Goal: Task Accomplishment & Management: Use online tool/utility

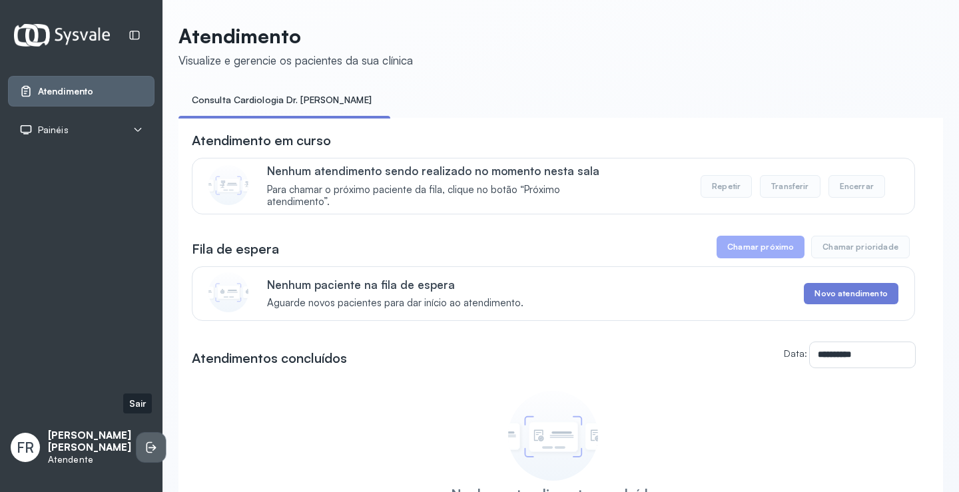
click at [144, 441] on icon at bounding box center [150, 447] width 13 height 13
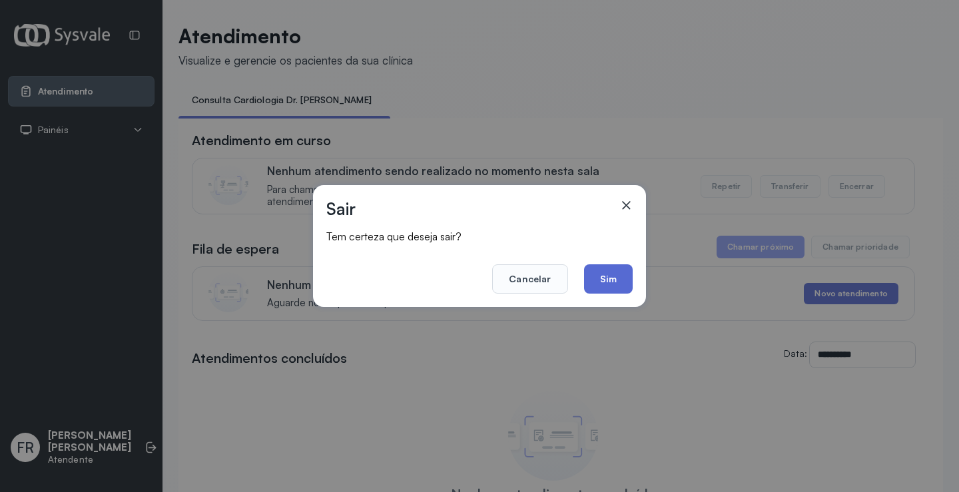
click at [604, 272] on button "Sim" at bounding box center [608, 278] width 49 height 29
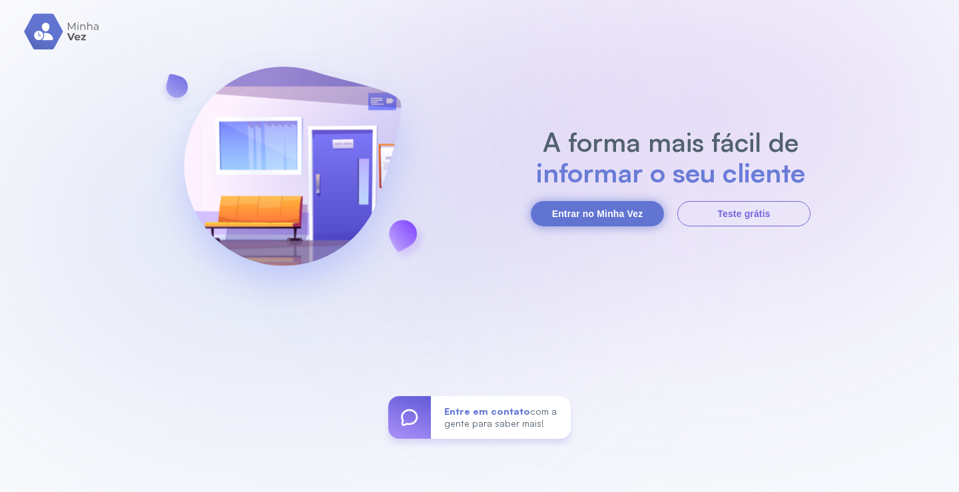
click at [586, 214] on button "Entrar no Minha Vez" at bounding box center [597, 213] width 133 height 25
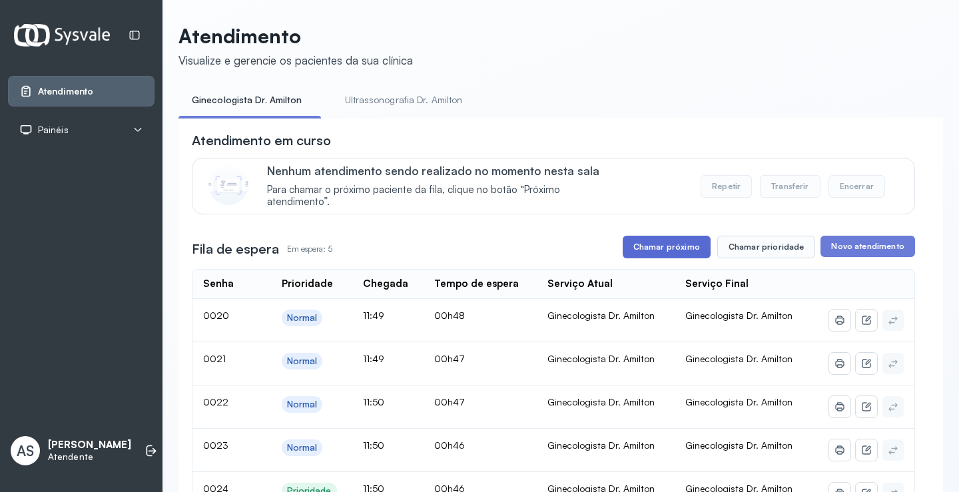
click at [660, 246] on button "Chamar próximo" at bounding box center [666, 247] width 88 height 23
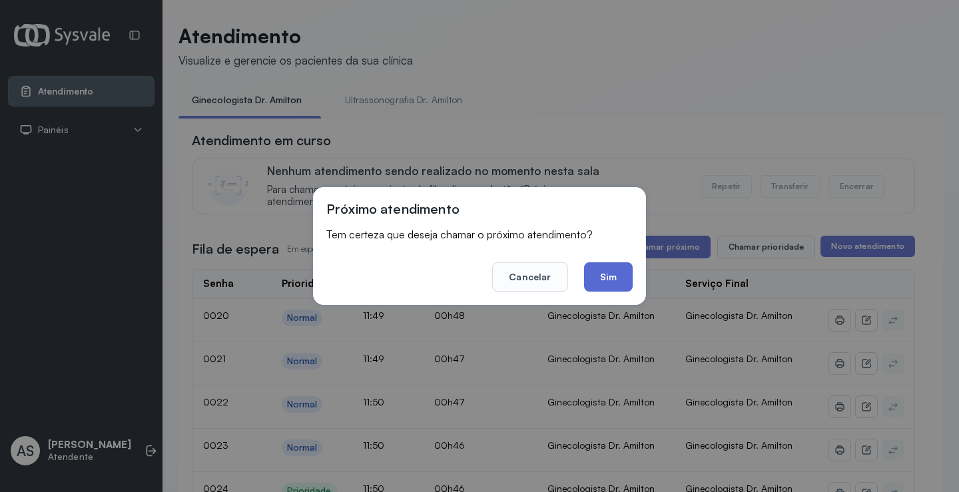
click at [617, 274] on button "Sim" at bounding box center [608, 276] width 49 height 29
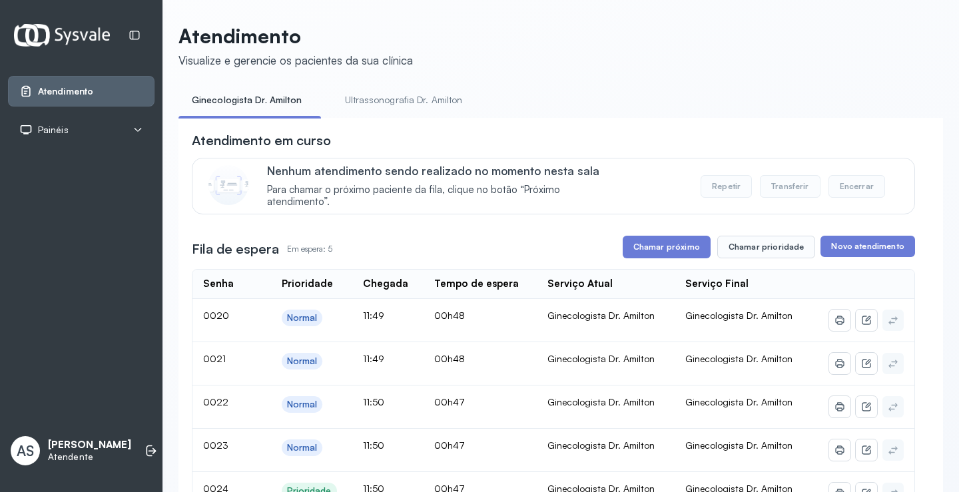
scroll to position [200, 0]
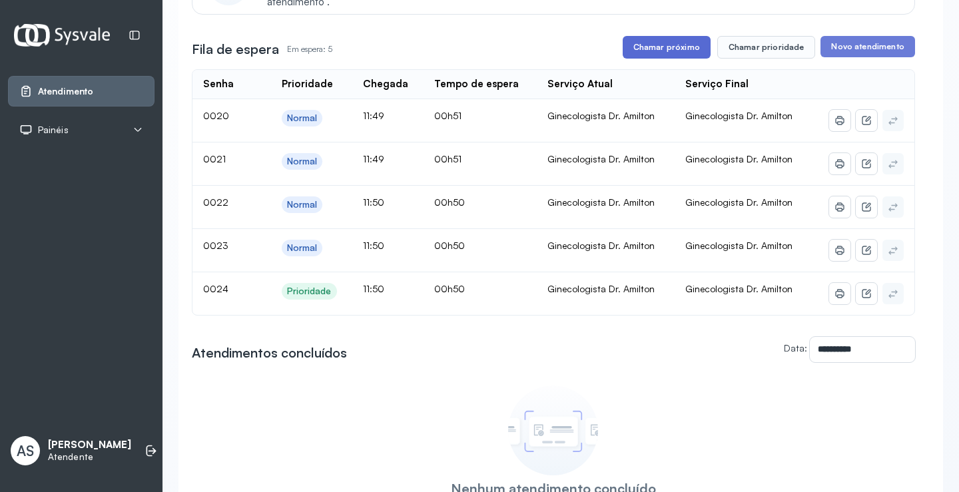
click at [673, 49] on button "Chamar próximo" at bounding box center [666, 47] width 88 height 23
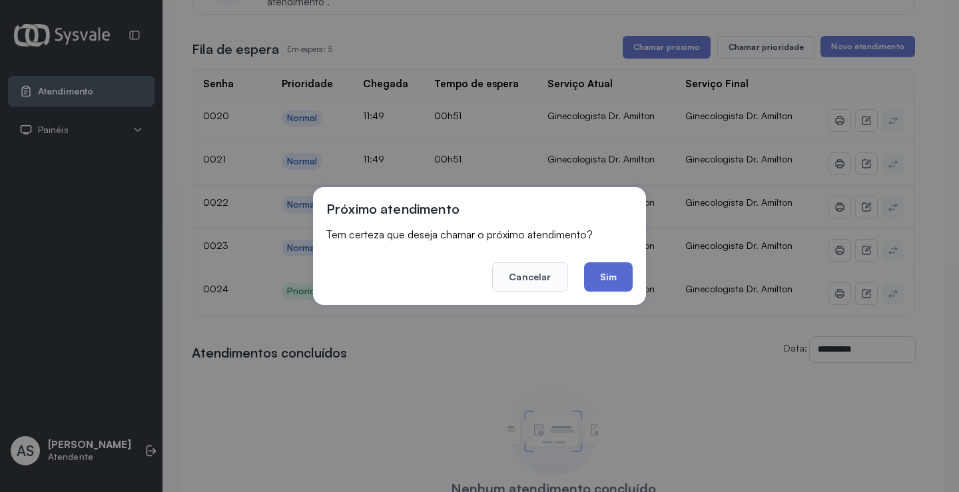
click at [612, 272] on button "Sim" at bounding box center [608, 276] width 49 height 29
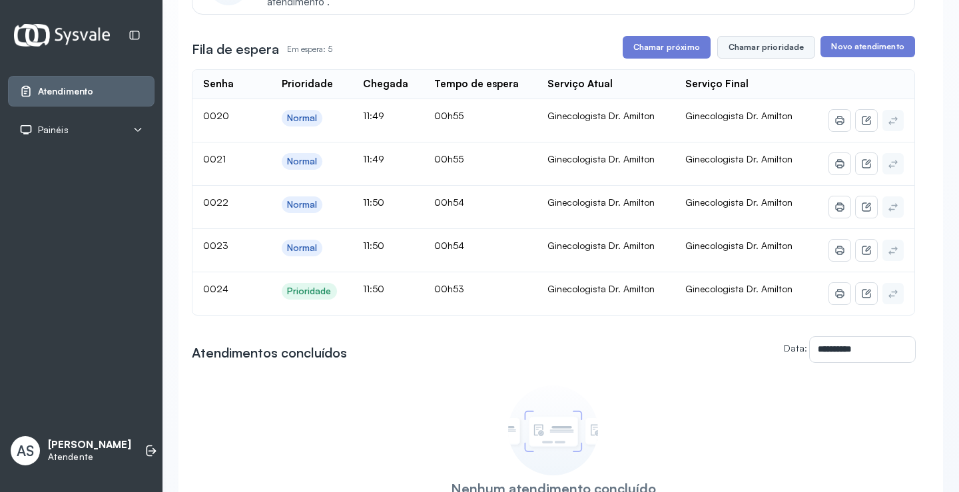
click at [767, 47] on button "Chamar prioridade" at bounding box center [766, 47] width 99 height 23
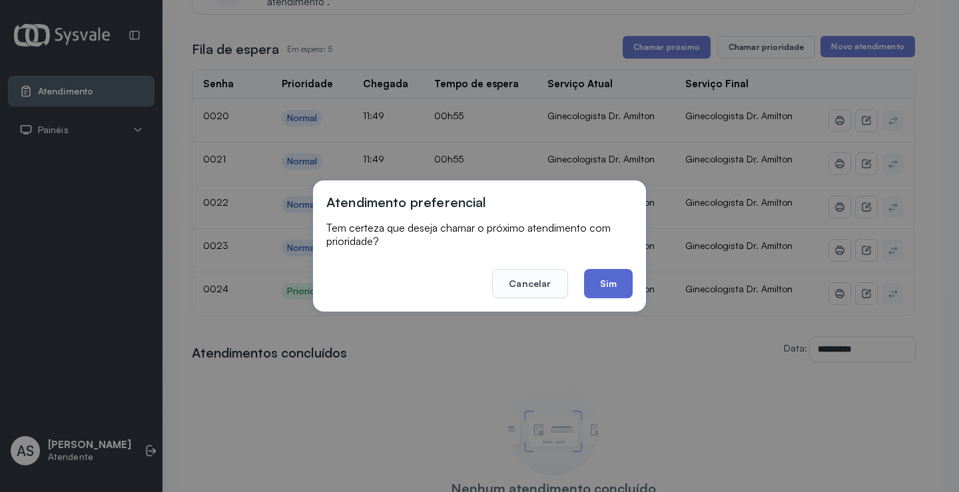
click at [604, 283] on button "Sim" at bounding box center [608, 283] width 49 height 29
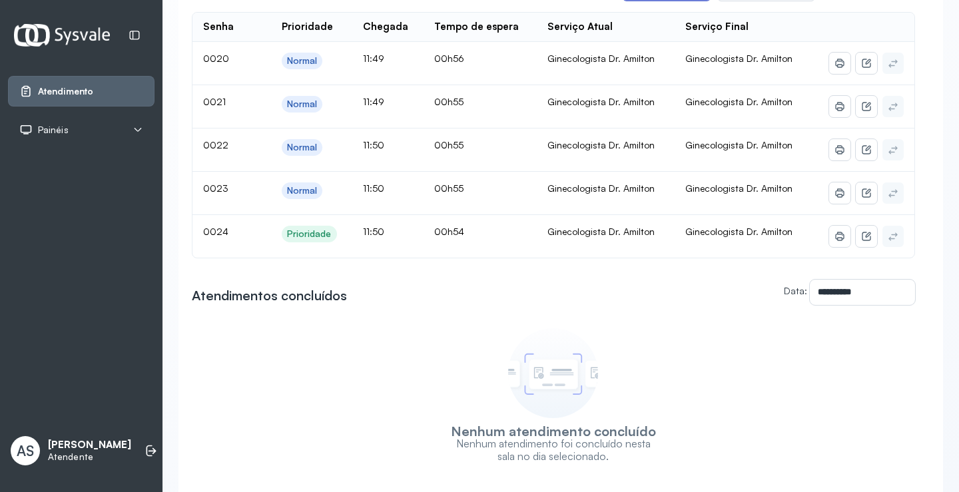
scroll to position [98, 0]
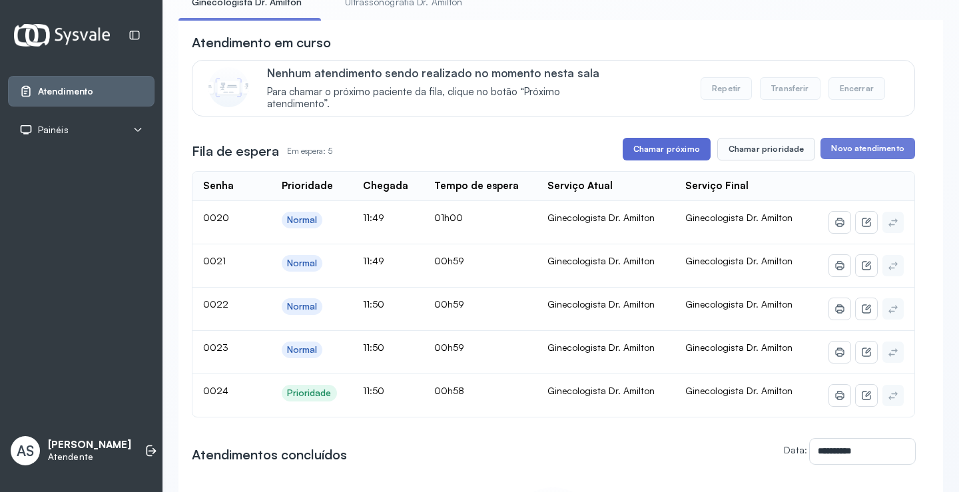
click at [662, 148] on button "Chamar próximo" at bounding box center [666, 149] width 88 height 23
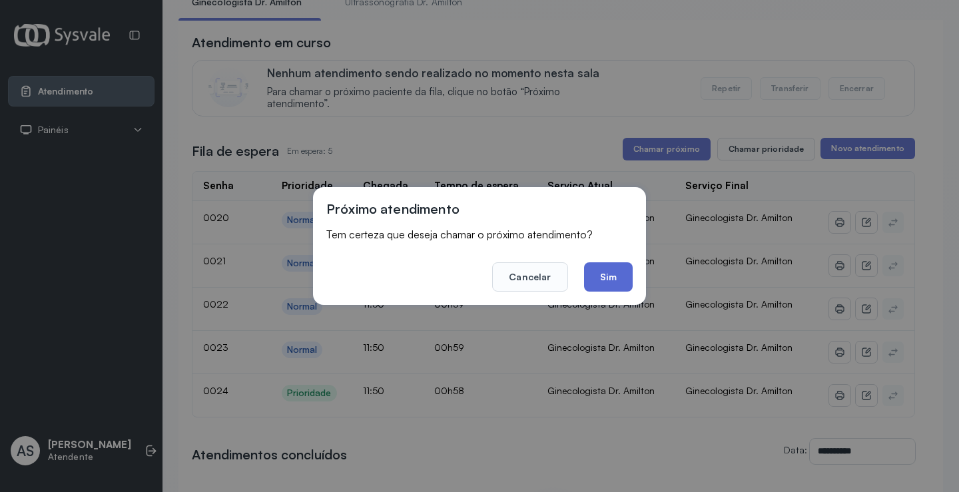
click at [612, 279] on button "Sim" at bounding box center [608, 276] width 49 height 29
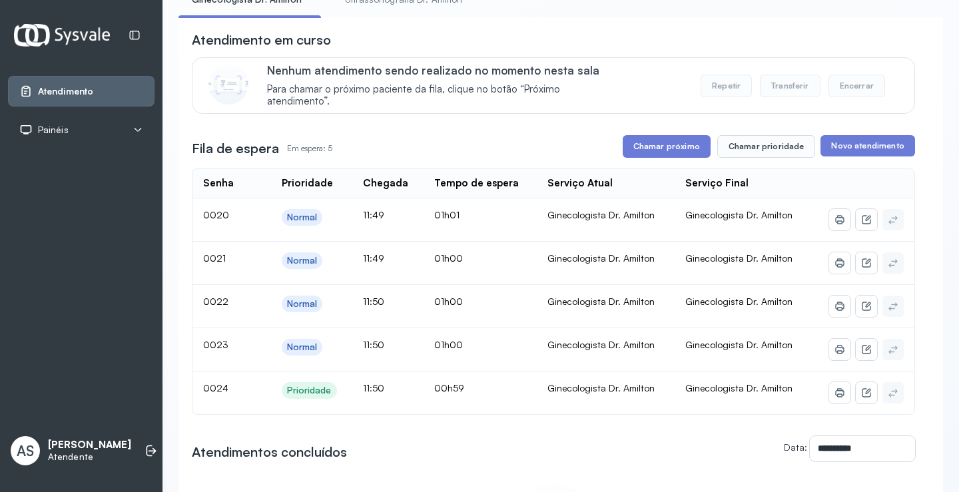
scroll to position [133, 0]
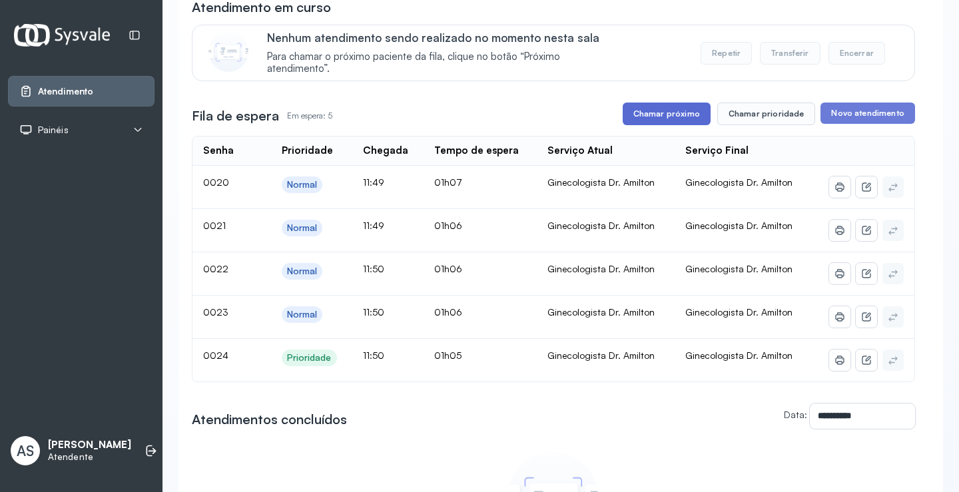
click at [674, 122] on button "Chamar próximo" at bounding box center [666, 114] width 88 height 23
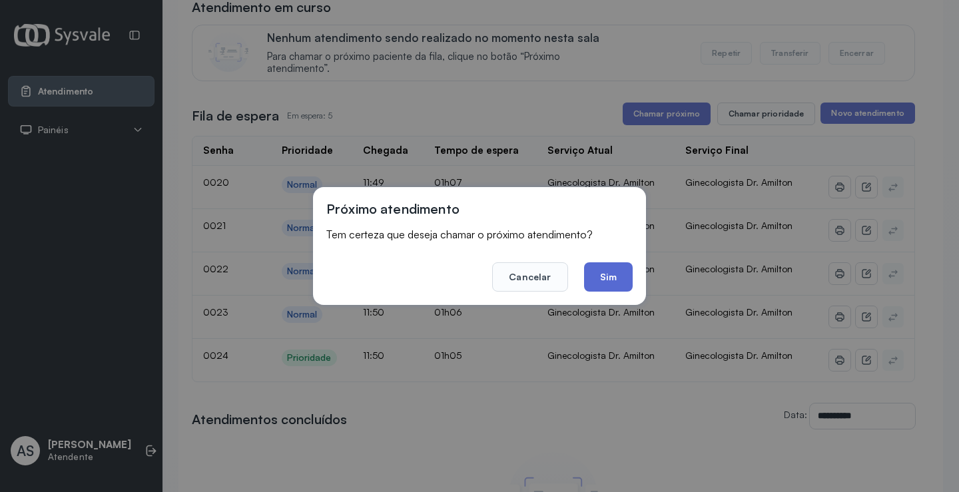
click at [618, 276] on button "Sim" at bounding box center [608, 276] width 49 height 29
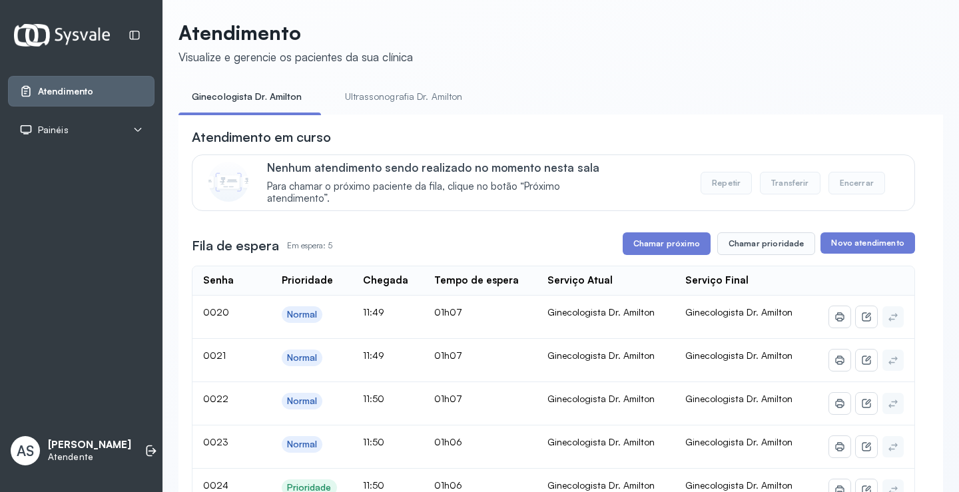
scroll to position [0, 0]
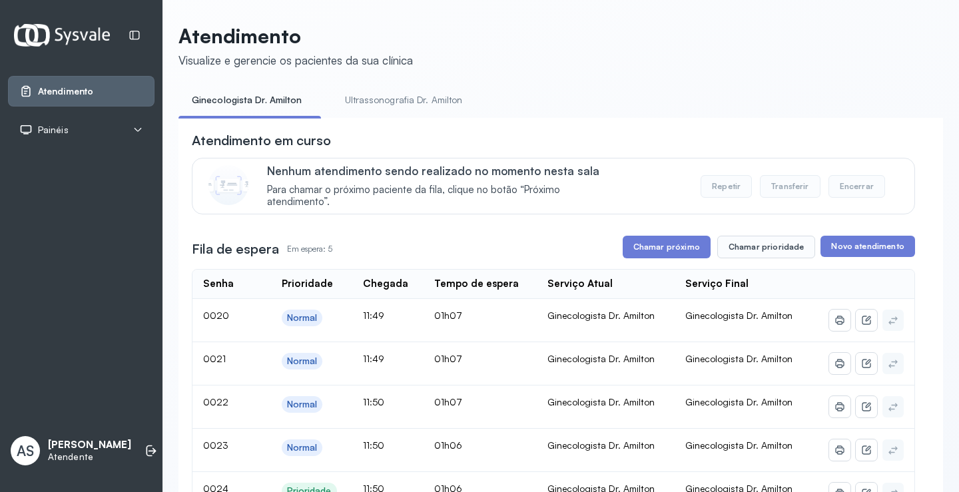
click at [600, 74] on div "**********" at bounding box center [560, 414] width 764 height 781
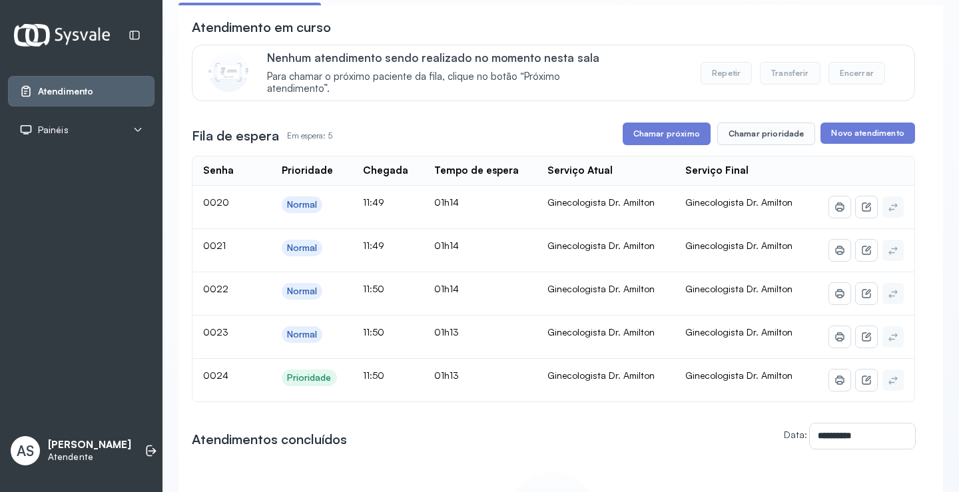
scroll to position [133, 0]
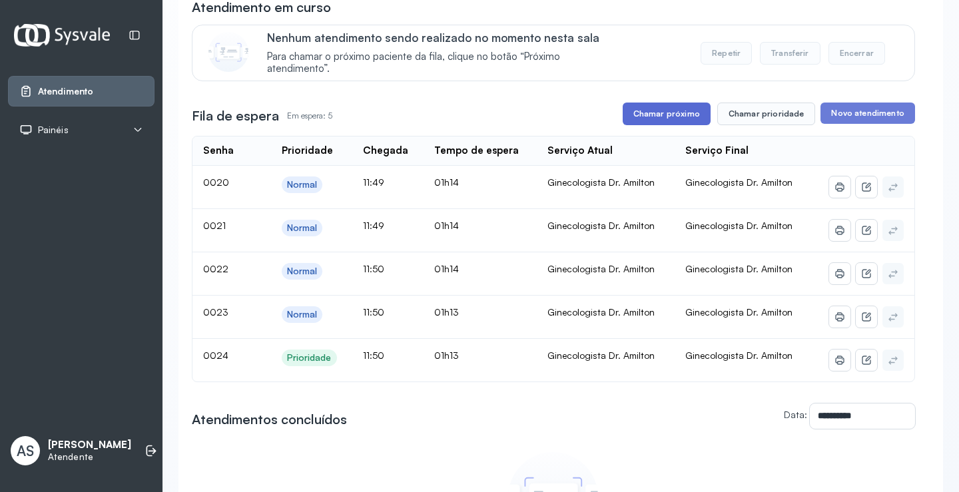
click at [666, 113] on button "Chamar próximo" at bounding box center [666, 114] width 88 height 23
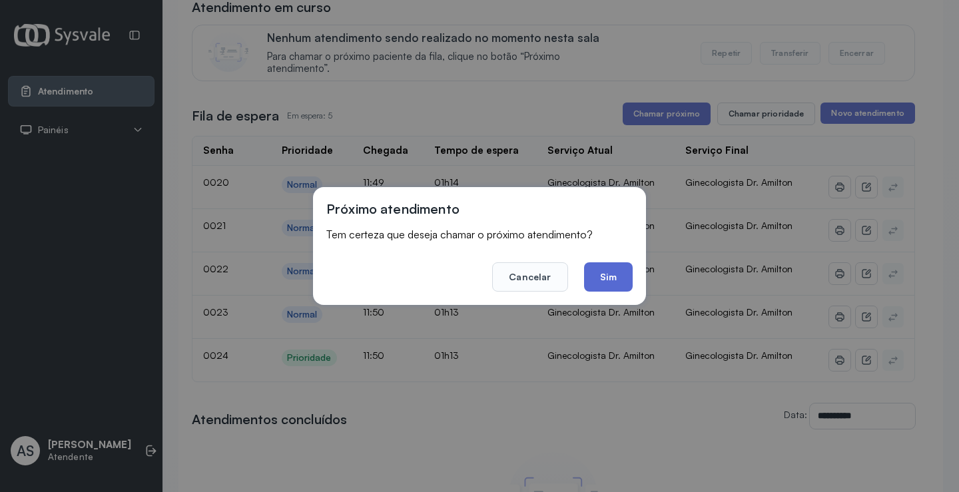
click at [602, 270] on button "Sim" at bounding box center [608, 276] width 49 height 29
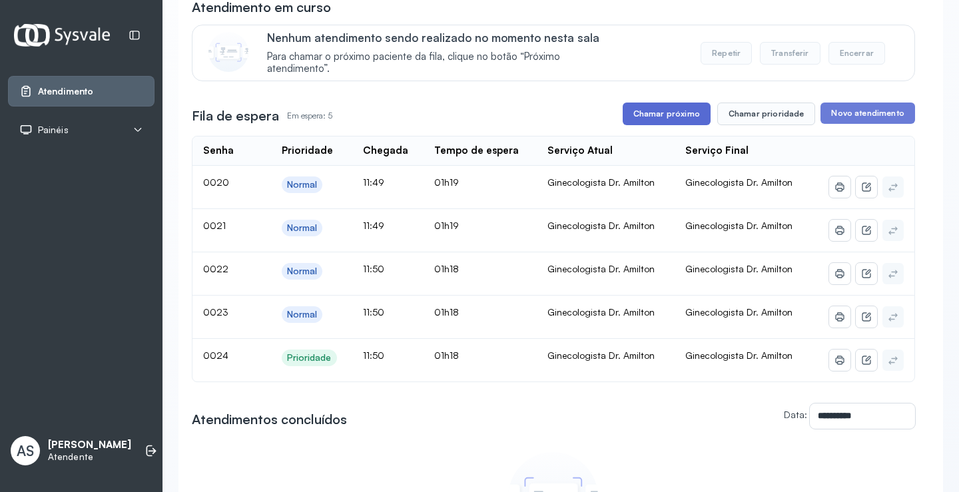
click at [649, 110] on button "Chamar próximo" at bounding box center [666, 114] width 88 height 23
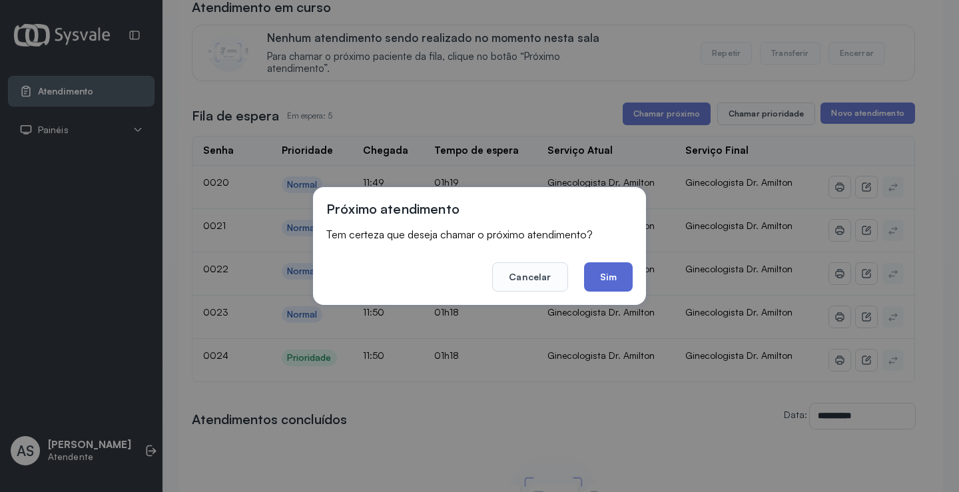
click at [601, 278] on button "Sim" at bounding box center [608, 276] width 49 height 29
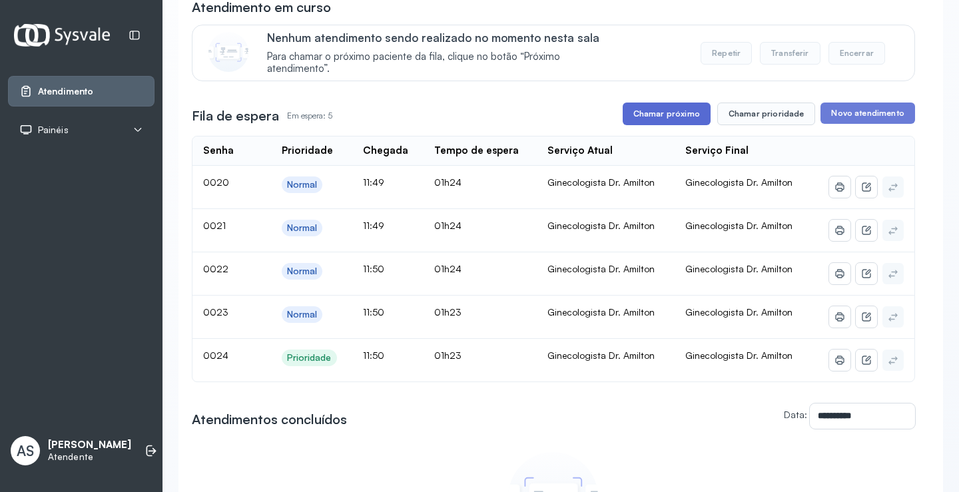
click at [678, 108] on button "Chamar próximo" at bounding box center [666, 114] width 88 height 23
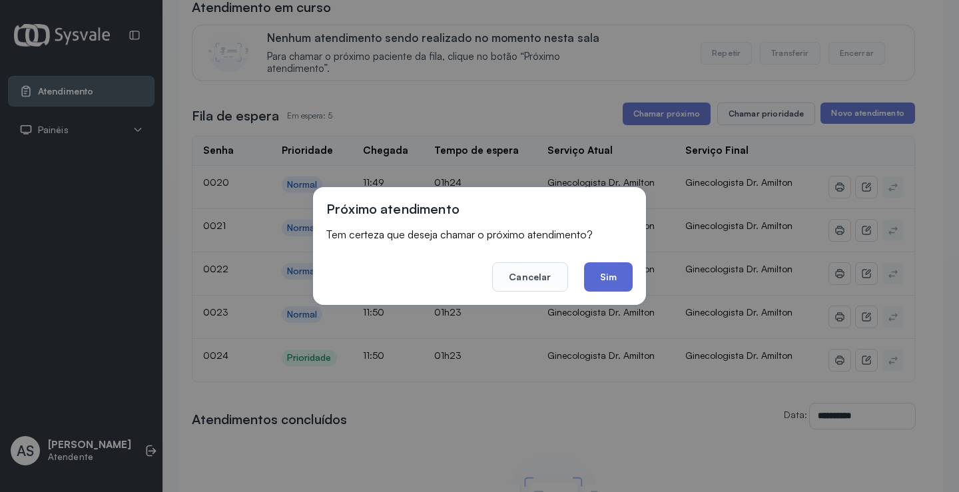
click at [604, 270] on button "Sim" at bounding box center [608, 276] width 49 height 29
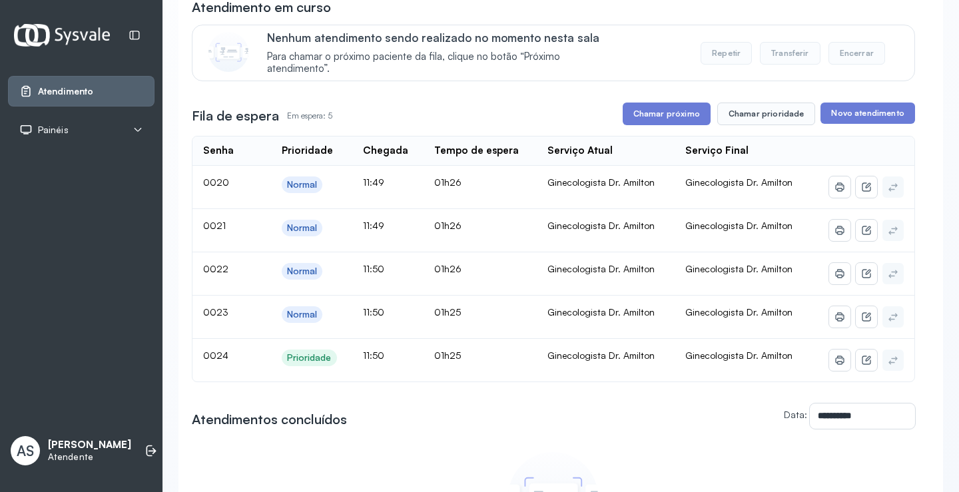
click at [721, 54] on button "Repetir" at bounding box center [725, 53] width 51 height 23
click at [654, 75] on div "Nenhum atendimento sendo realizado no momento nesta sala Para chamar o próximo …" at bounding box center [582, 53] width 631 height 45
click at [856, 99] on div "**********" at bounding box center [553, 292] width 723 height 588
click at [789, 55] on button "Transferir" at bounding box center [789, 53] width 61 height 23
click at [144, 444] on icon at bounding box center [150, 450] width 13 height 13
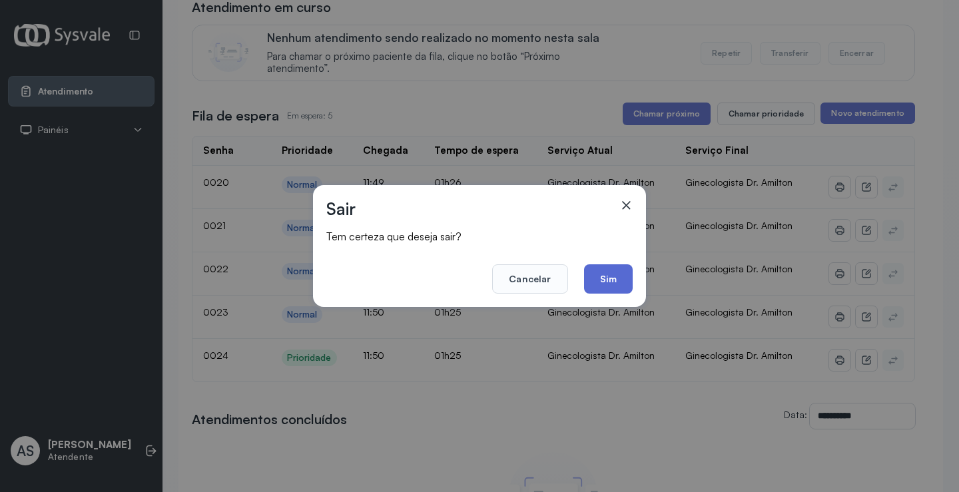
click at [599, 274] on button "Sim" at bounding box center [608, 278] width 49 height 29
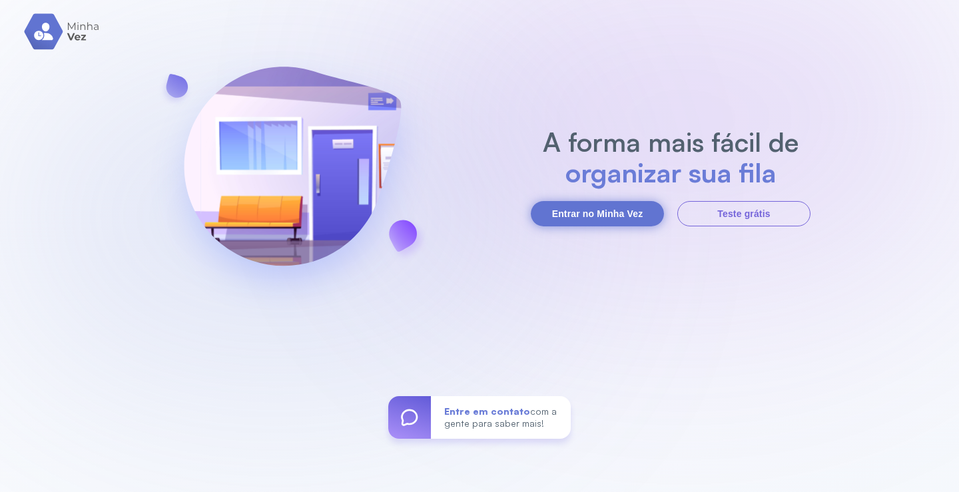
click at [591, 212] on button "Entrar no Minha Vez" at bounding box center [597, 213] width 133 height 25
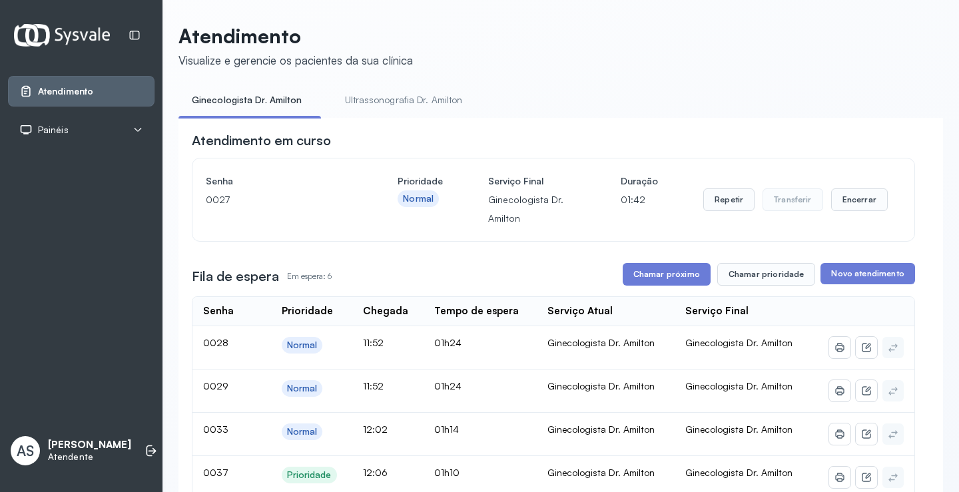
scroll to position [200, 0]
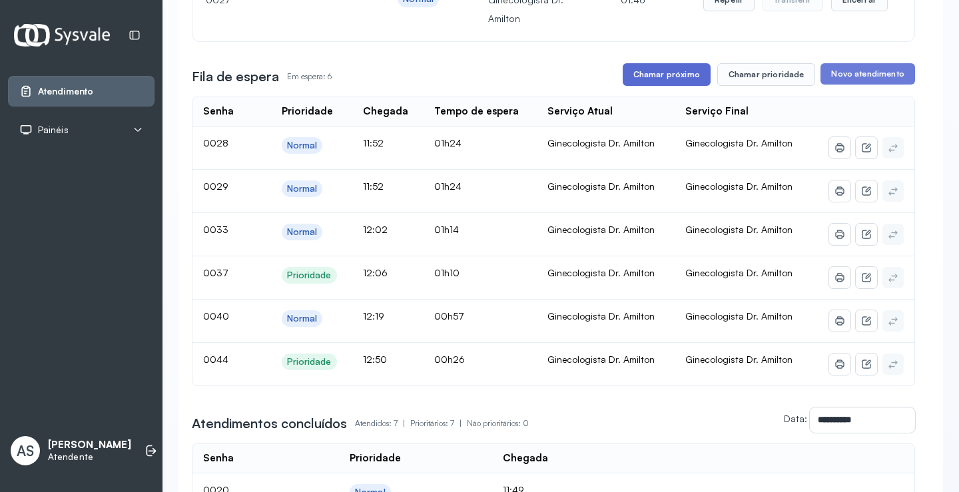
click at [672, 75] on button "Chamar próximo" at bounding box center [666, 74] width 88 height 23
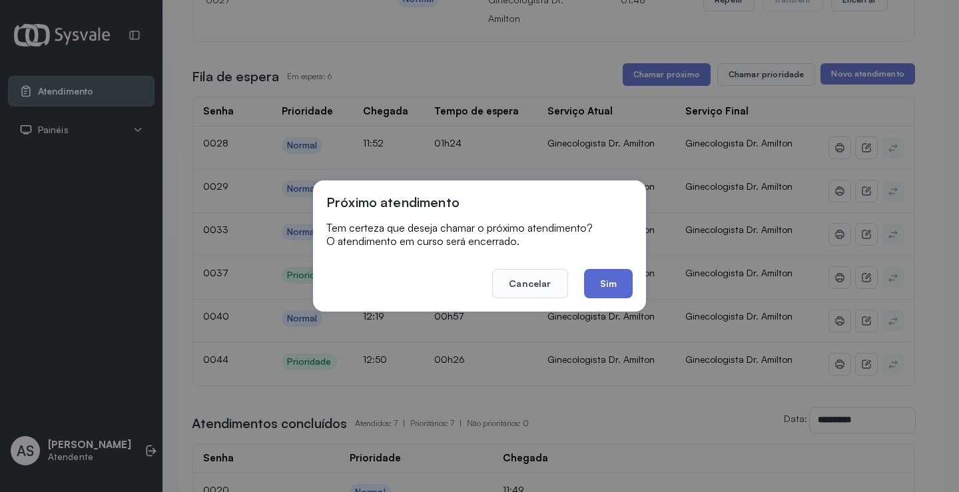
click at [604, 286] on button "Sim" at bounding box center [608, 283] width 49 height 29
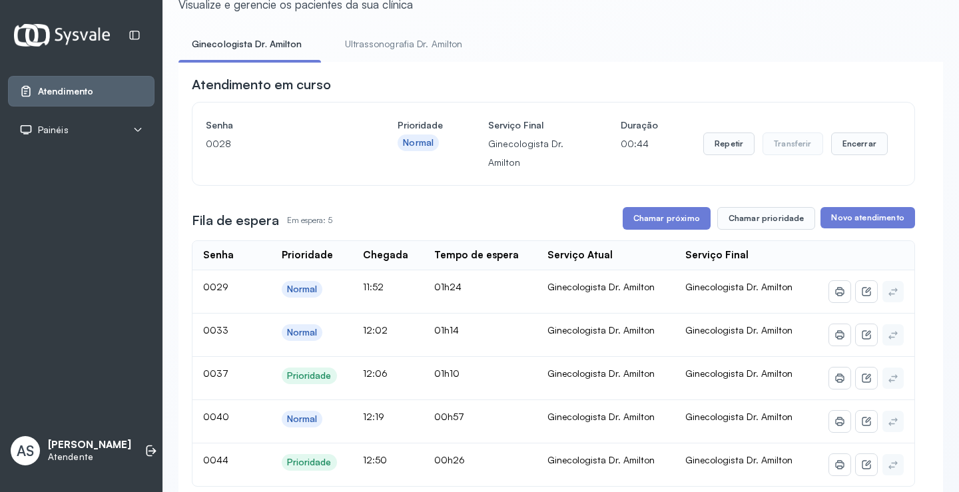
scroll to position [50, 0]
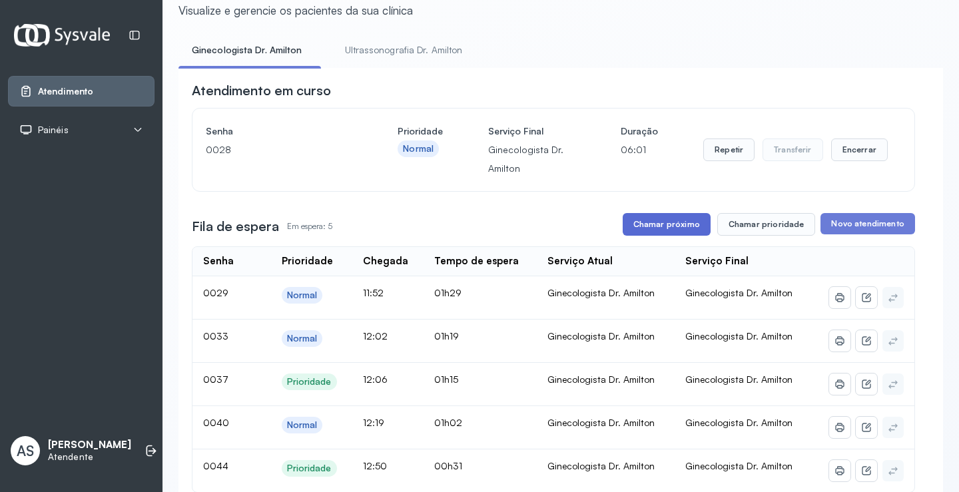
click at [684, 222] on button "Chamar próximo" at bounding box center [666, 224] width 88 height 23
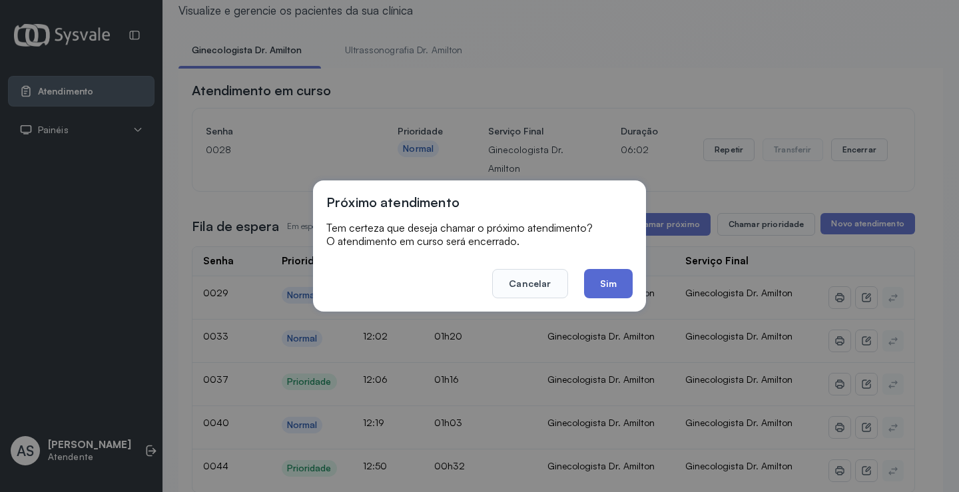
click at [606, 277] on button "Sim" at bounding box center [608, 283] width 49 height 29
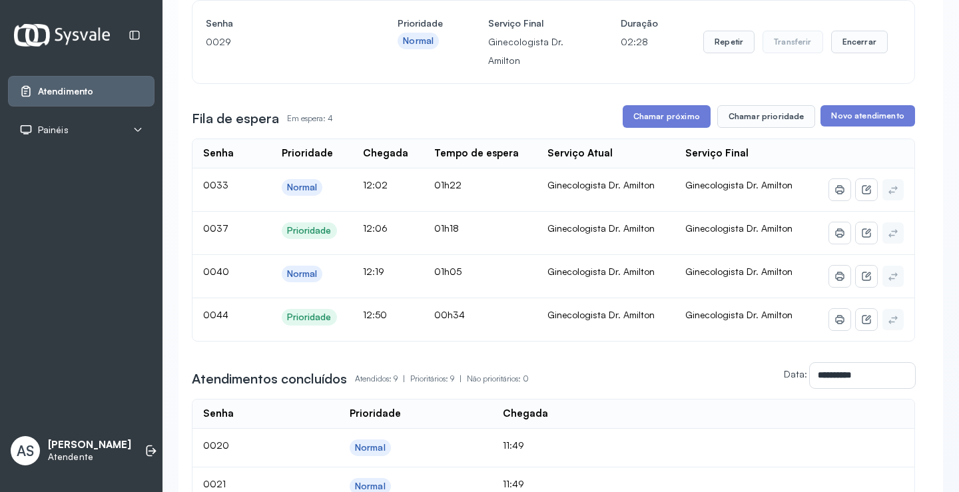
scroll to position [183, 0]
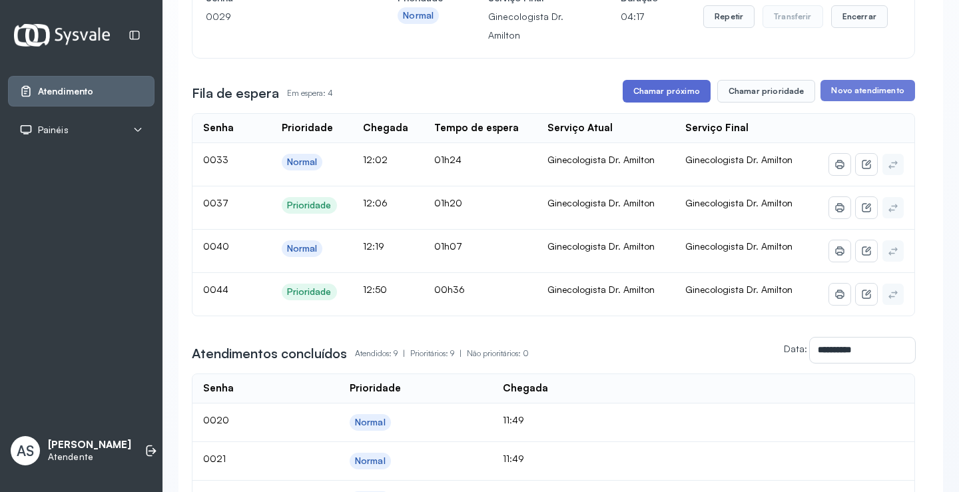
click at [658, 93] on button "Chamar próximo" at bounding box center [666, 91] width 88 height 23
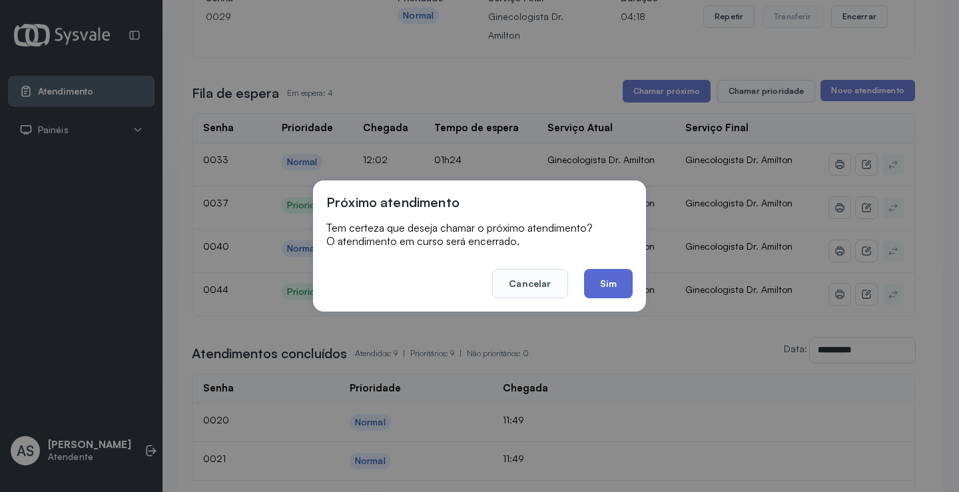
click at [609, 280] on button "Sim" at bounding box center [608, 283] width 49 height 29
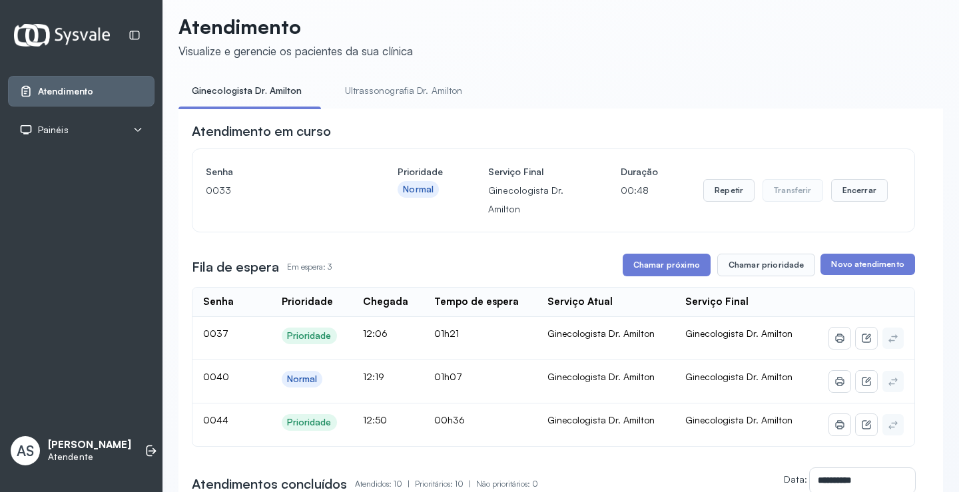
scroll to position [0, 0]
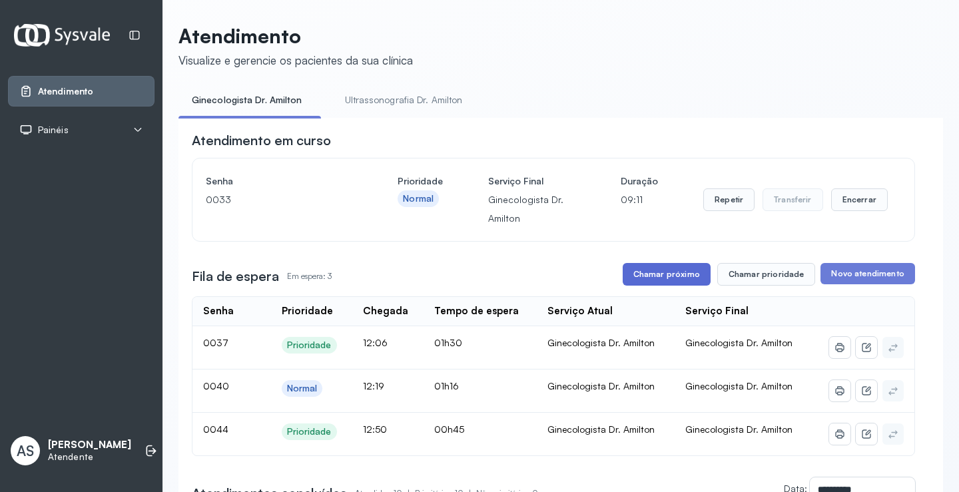
click at [666, 275] on button "Chamar próximo" at bounding box center [666, 274] width 88 height 23
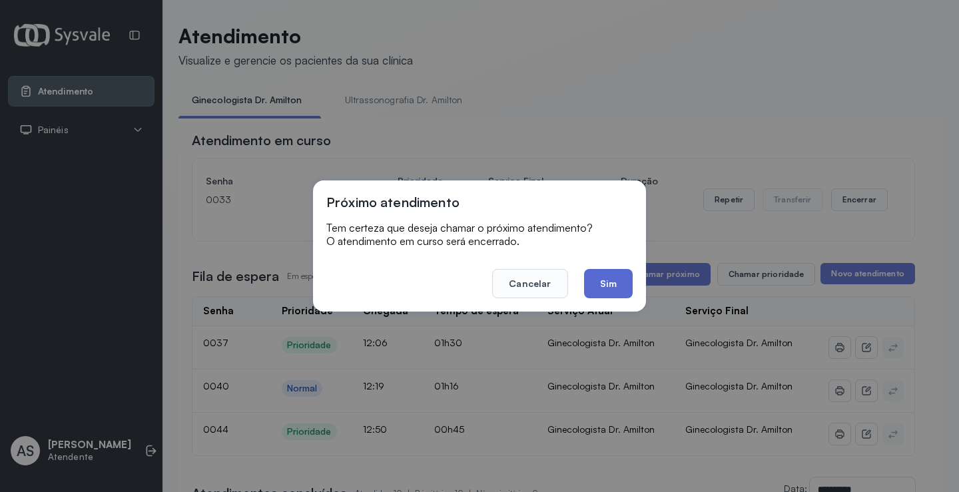
click at [608, 275] on button "Sim" at bounding box center [608, 283] width 49 height 29
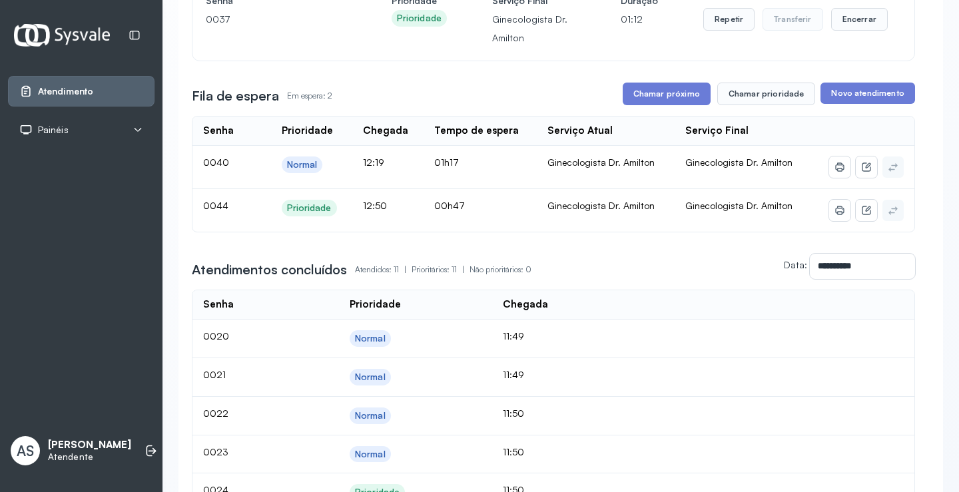
scroll to position [169, 0]
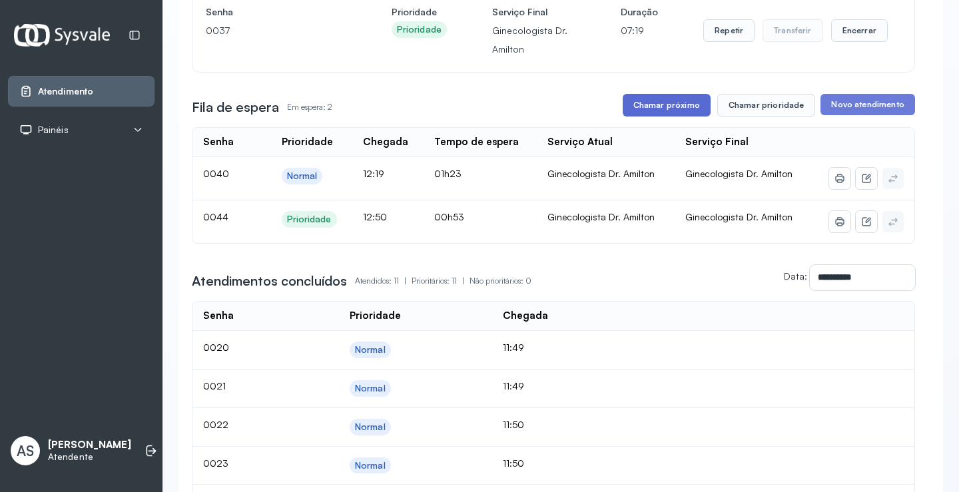
click at [654, 107] on button "Chamar próximo" at bounding box center [666, 105] width 88 height 23
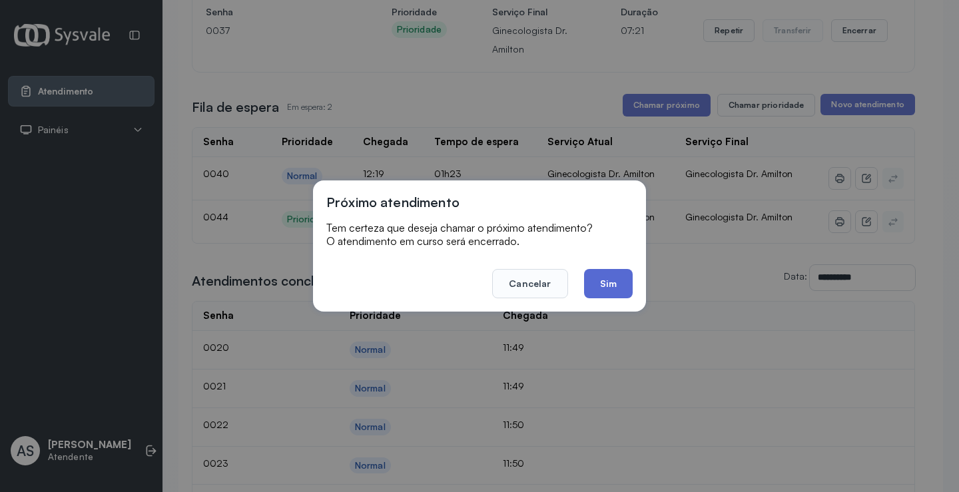
click at [613, 276] on button "Sim" at bounding box center [608, 283] width 49 height 29
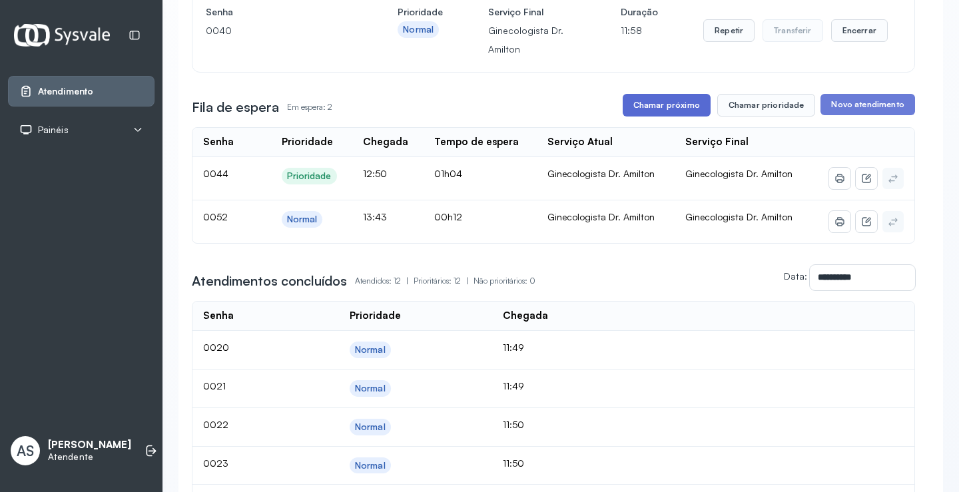
click at [676, 105] on button "Chamar próximo" at bounding box center [666, 105] width 88 height 23
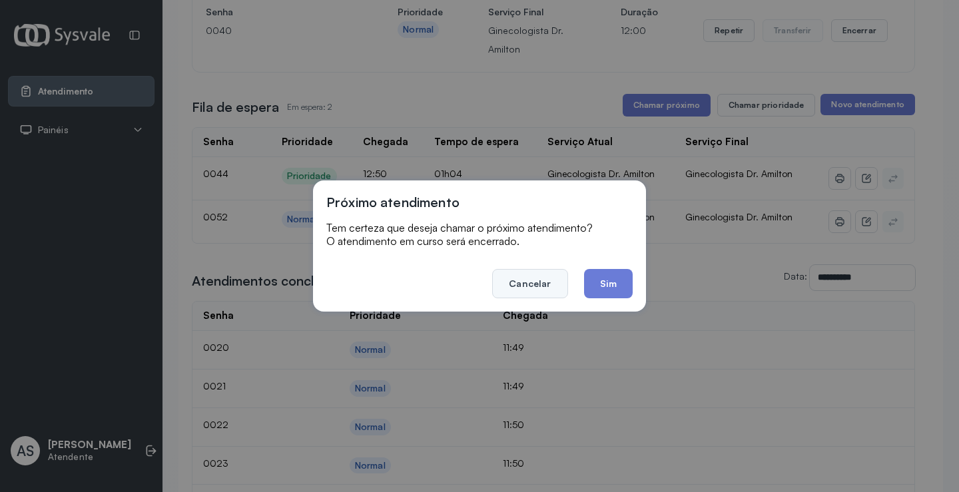
click at [538, 286] on button "Cancelar" at bounding box center [529, 283] width 75 height 29
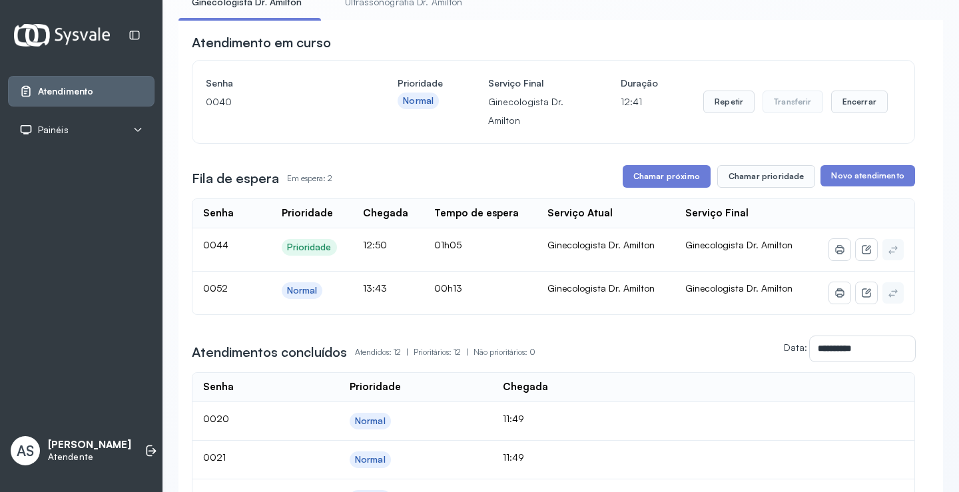
scroll to position [74, 0]
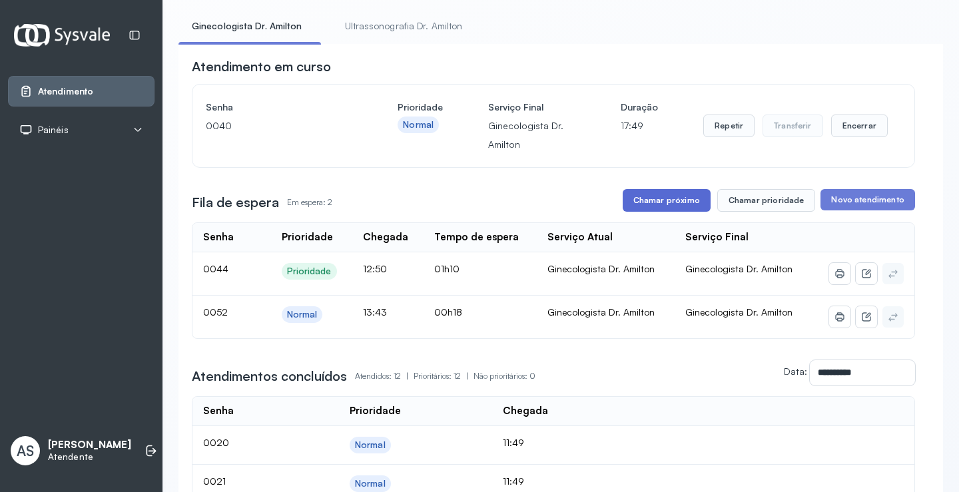
click at [671, 202] on button "Chamar próximo" at bounding box center [666, 200] width 88 height 23
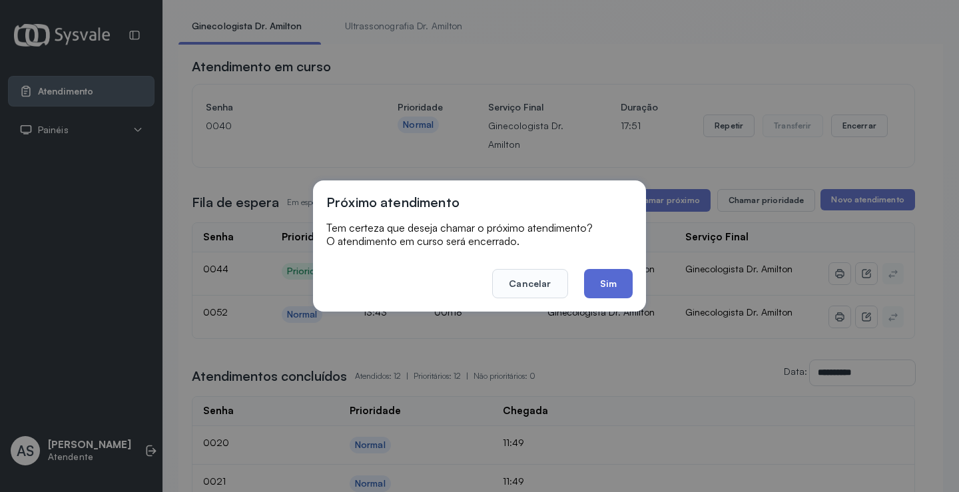
click at [617, 282] on button "Sim" at bounding box center [608, 283] width 49 height 29
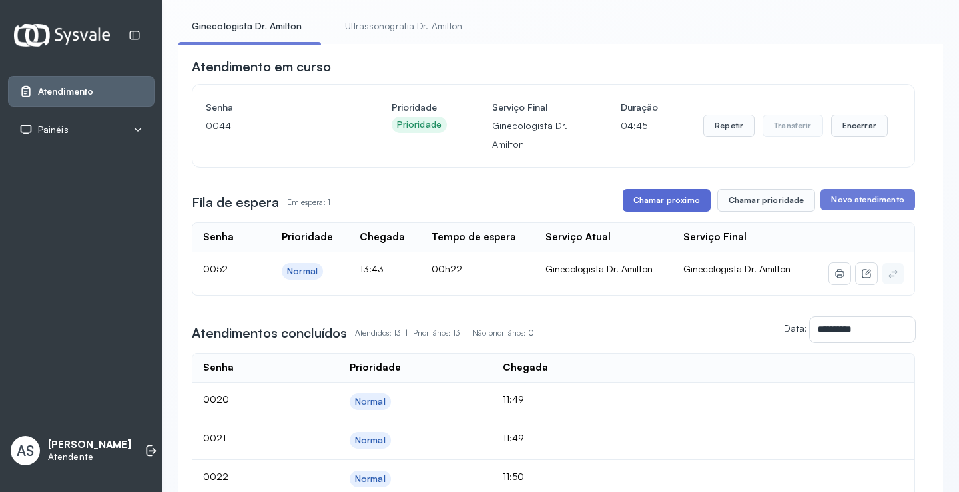
click at [676, 195] on button "Chamar próximo" at bounding box center [666, 200] width 88 height 23
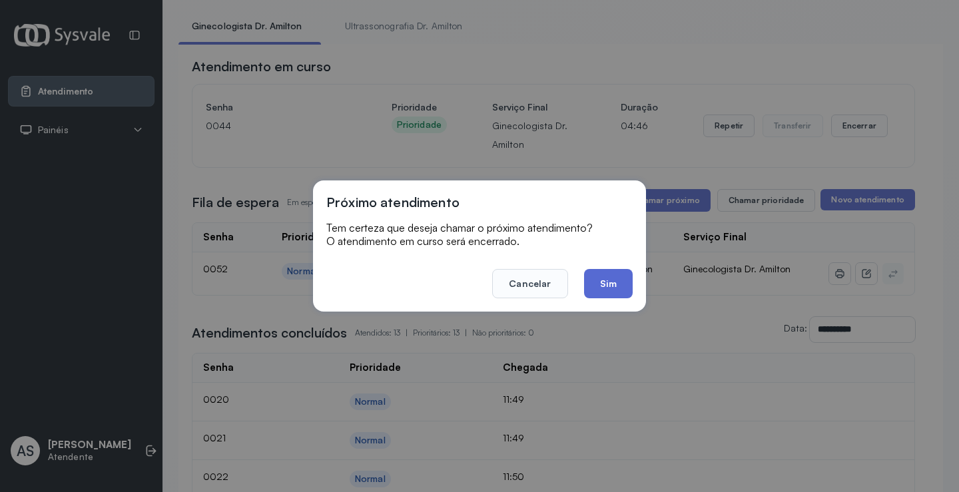
click at [610, 284] on button "Sim" at bounding box center [608, 283] width 49 height 29
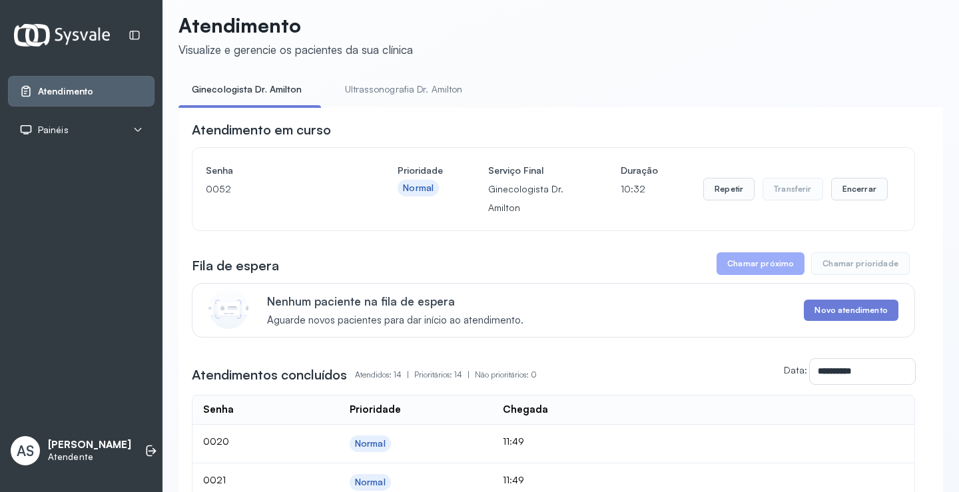
scroll to position [0, 0]
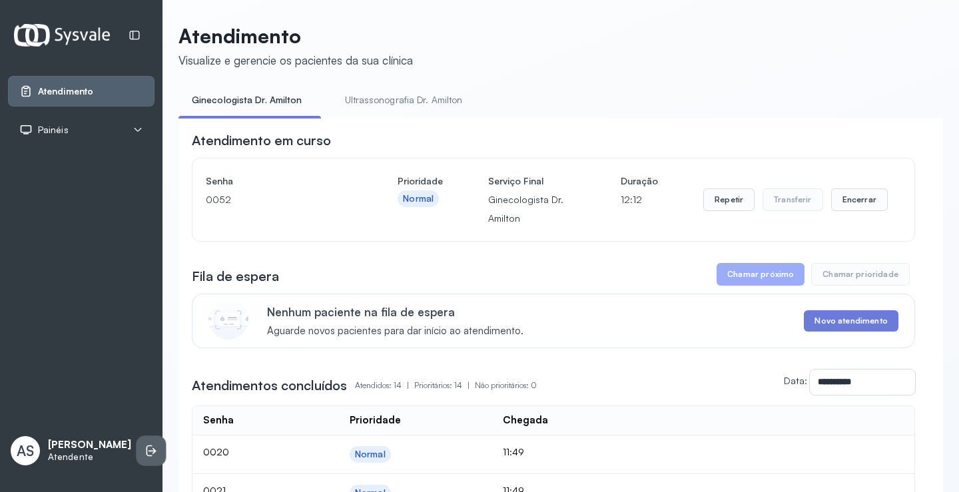
click at [144, 451] on icon at bounding box center [150, 450] width 13 height 13
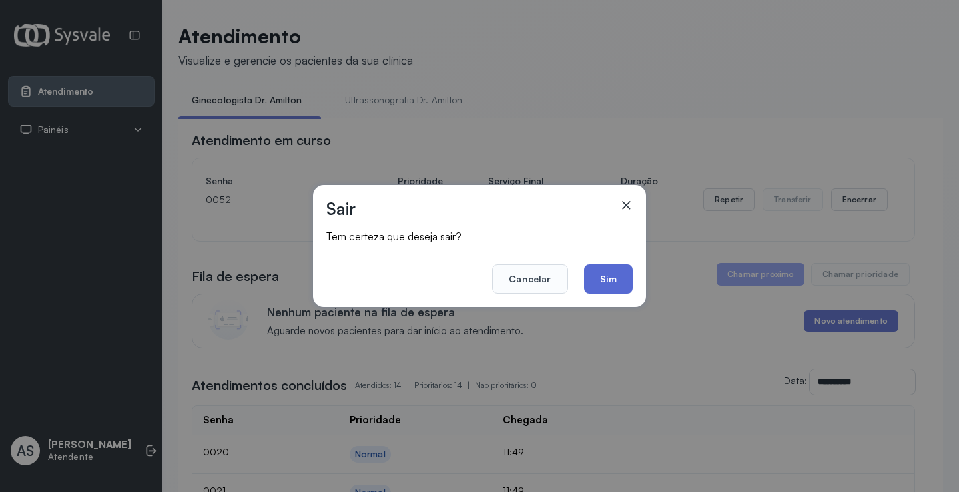
click at [605, 283] on button "Sim" at bounding box center [608, 278] width 49 height 29
